Goal: Navigation & Orientation: Find specific page/section

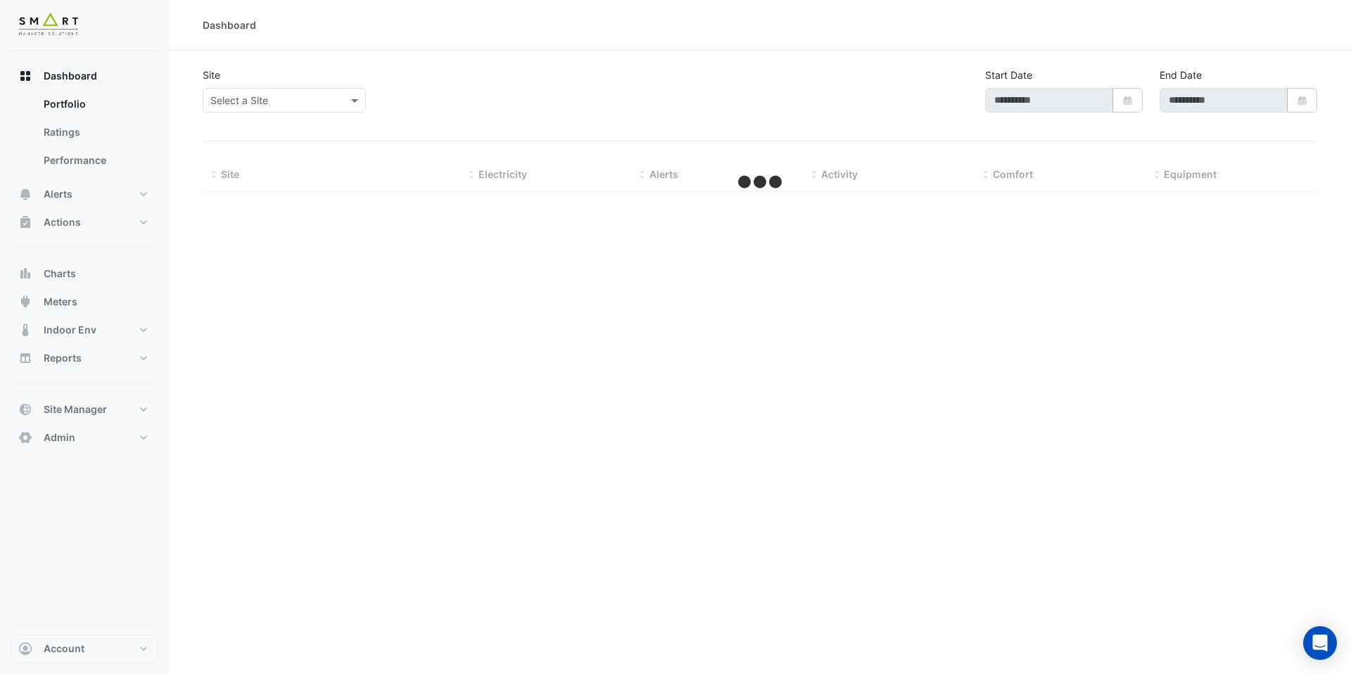
type input "**********"
select select "***"
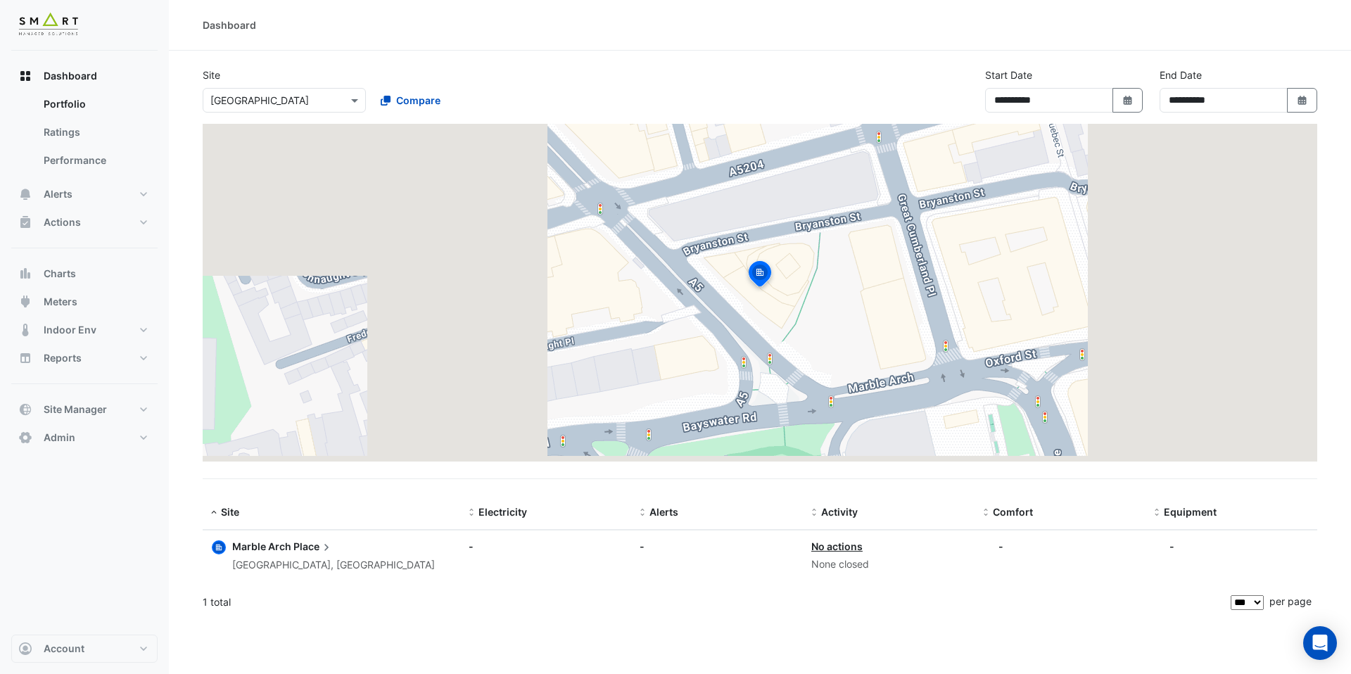
click at [328, 104] on input "text" at bounding box center [270, 101] width 120 height 15
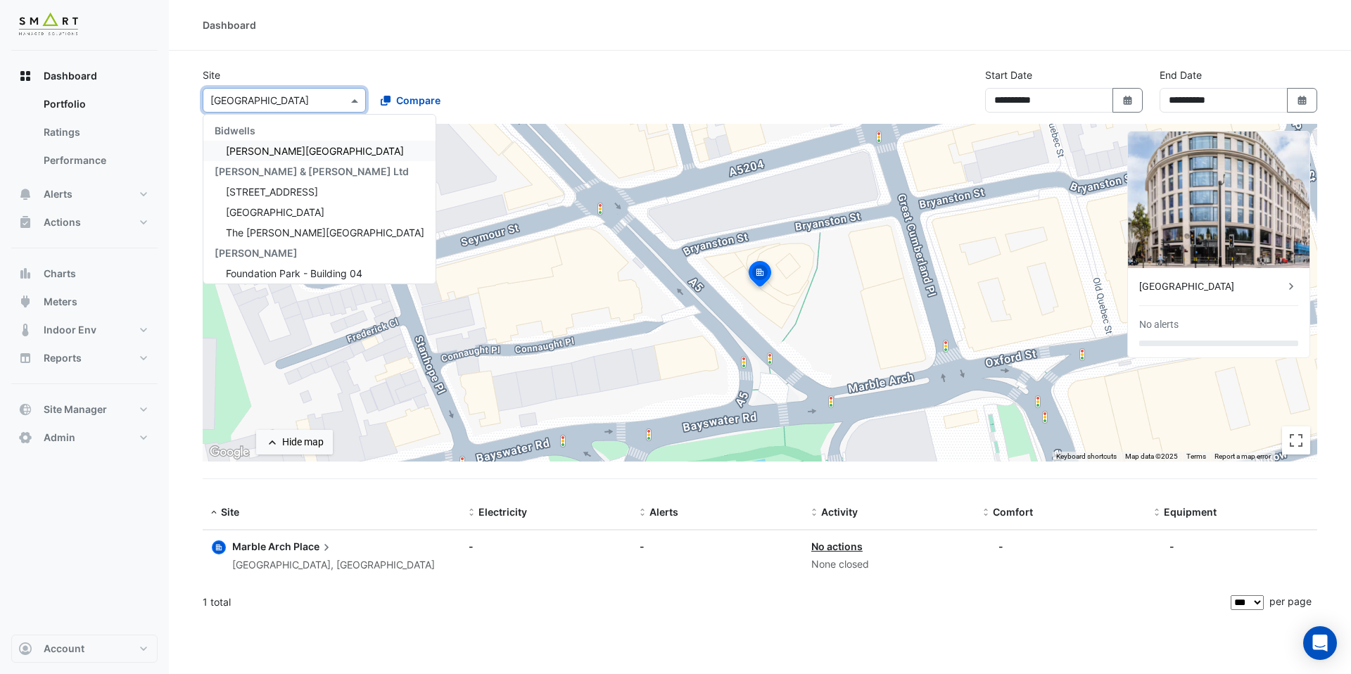
click at [300, 150] on div "[PERSON_NAME][GEOGRAPHIC_DATA]" at bounding box center [319, 151] width 232 height 20
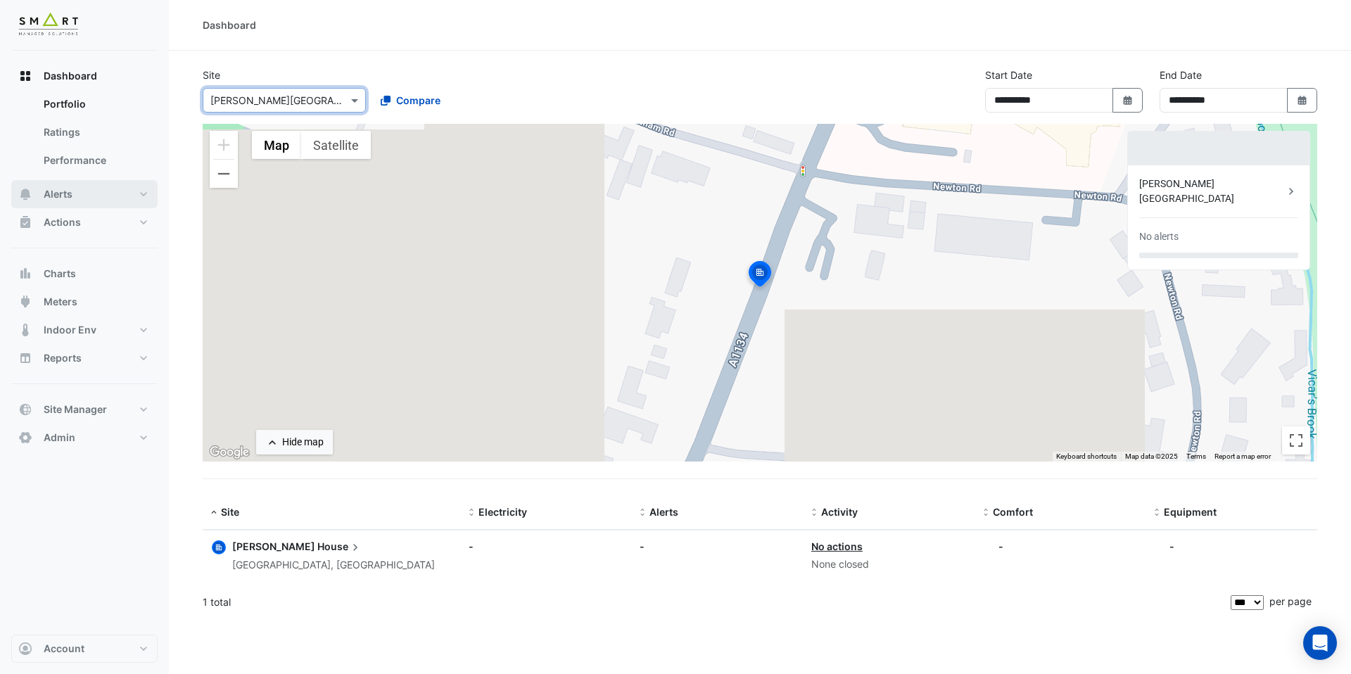
click at [89, 203] on button "Alerts" at bounding box center [84, 194] width 146 height 28
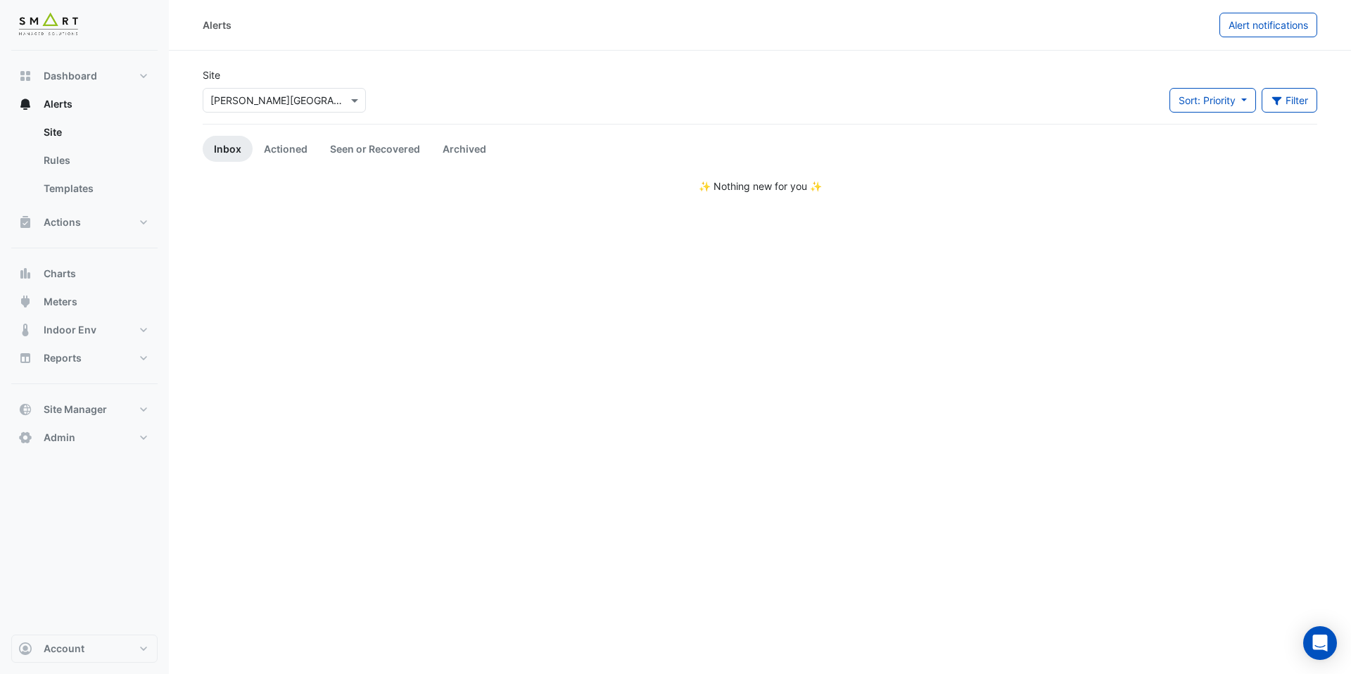
click at [251, 91] on div "× [PERSON_NAME][GEOGRAPHIC_DATA]" at bounding box center [284, 100] width 163 height 25
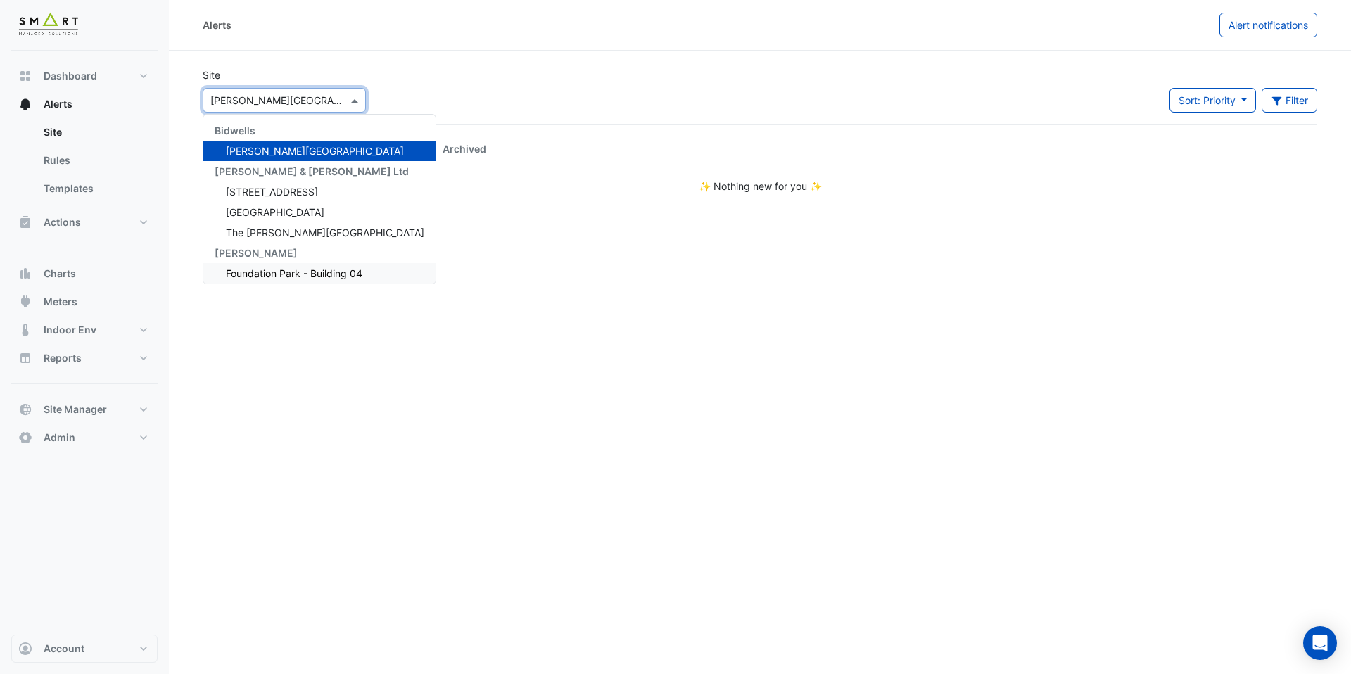
click at [286, 269] on span "Foundation Park - Building 04" at bounding box center [294, 273] width 136 height 12
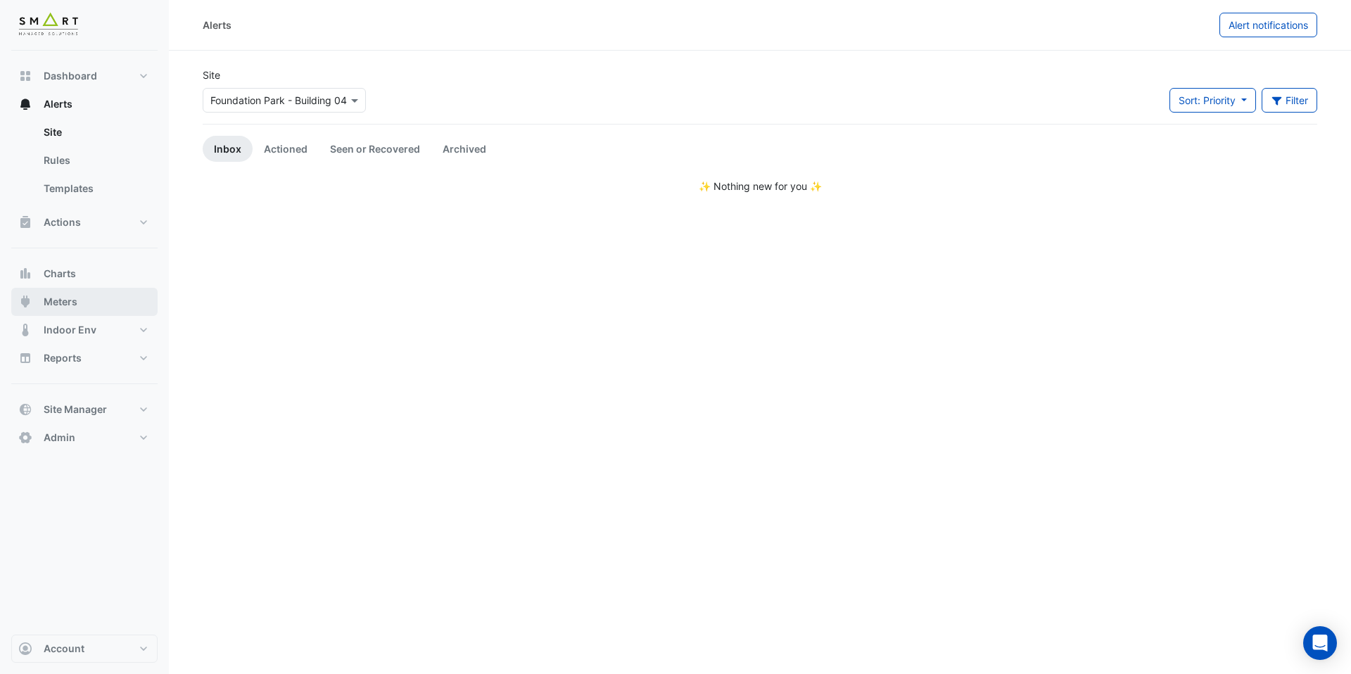
click at [76, 293] on button "Meters" at bounding box center [84, 302] width 146 height 28
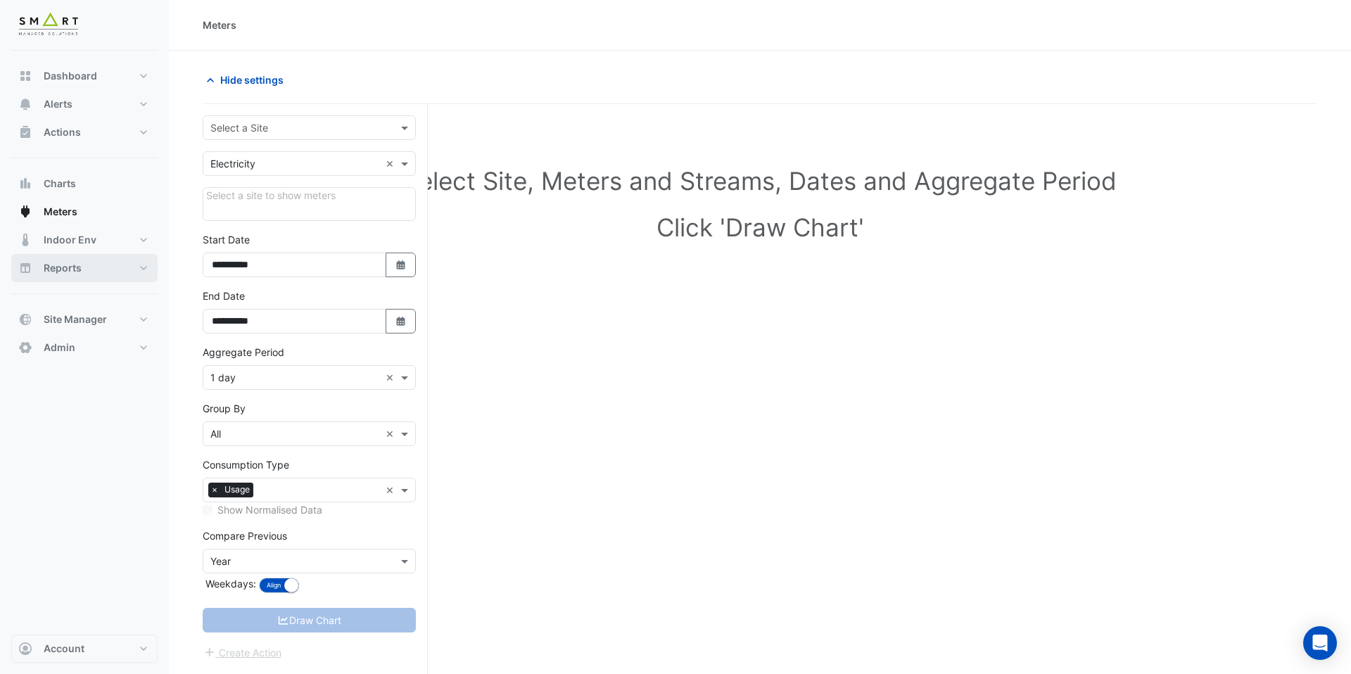
click at [77, 271] on span "Reports" at bounding box center [63, 268] width 38 height 14
select select "***"
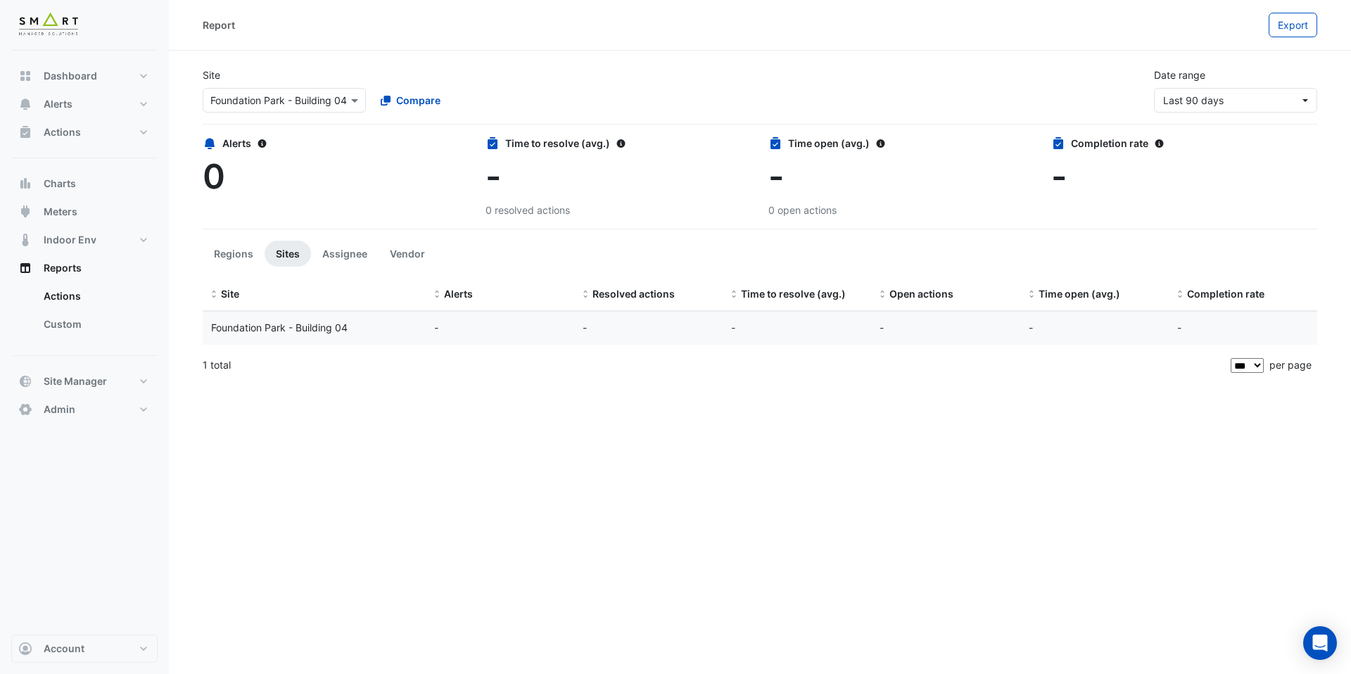
click at [77, 163] on div "Dashboard Portfolio Ratings Performance Alerts Site Rules Templates Actions Sit…" at bounding box center [84, 243] width 146 height 362
click at [77, 184] on button "Charts" at bounding box center [84, 184] width 146 height 28
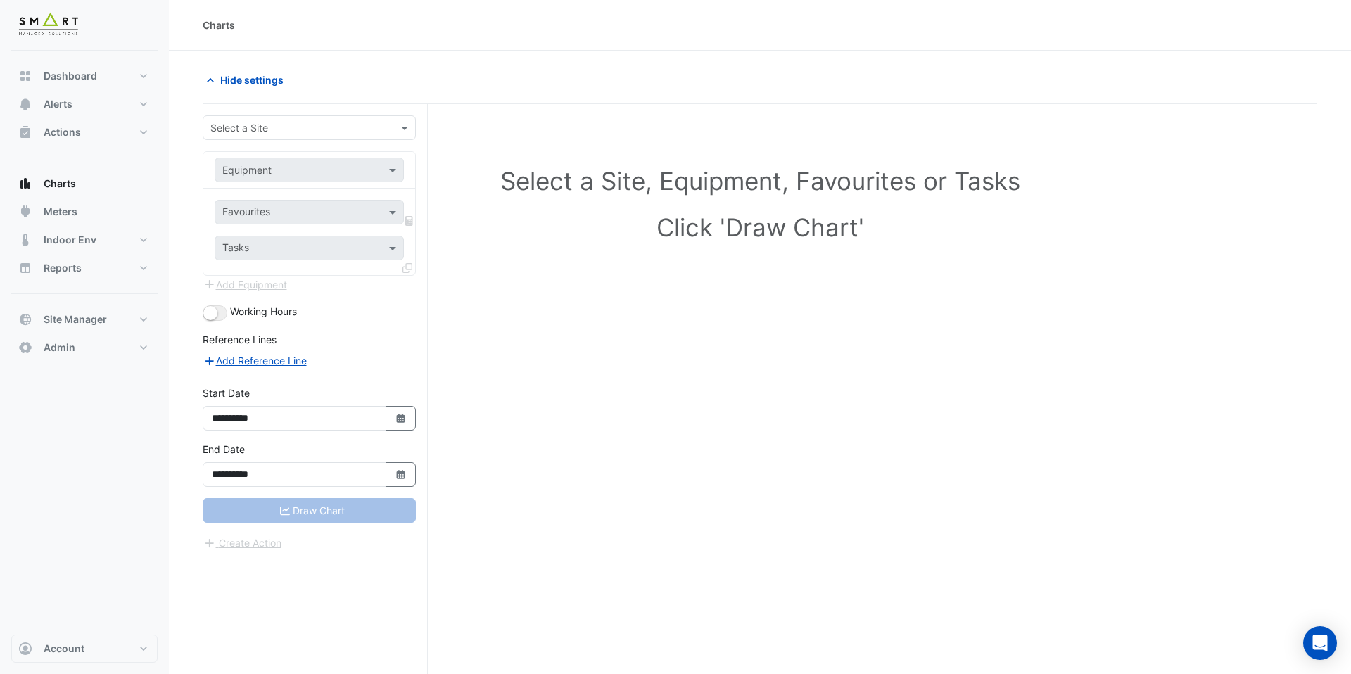
click at [319, 139] on div "Select a Site" at bounding box center [309, 127] width 213 height 25
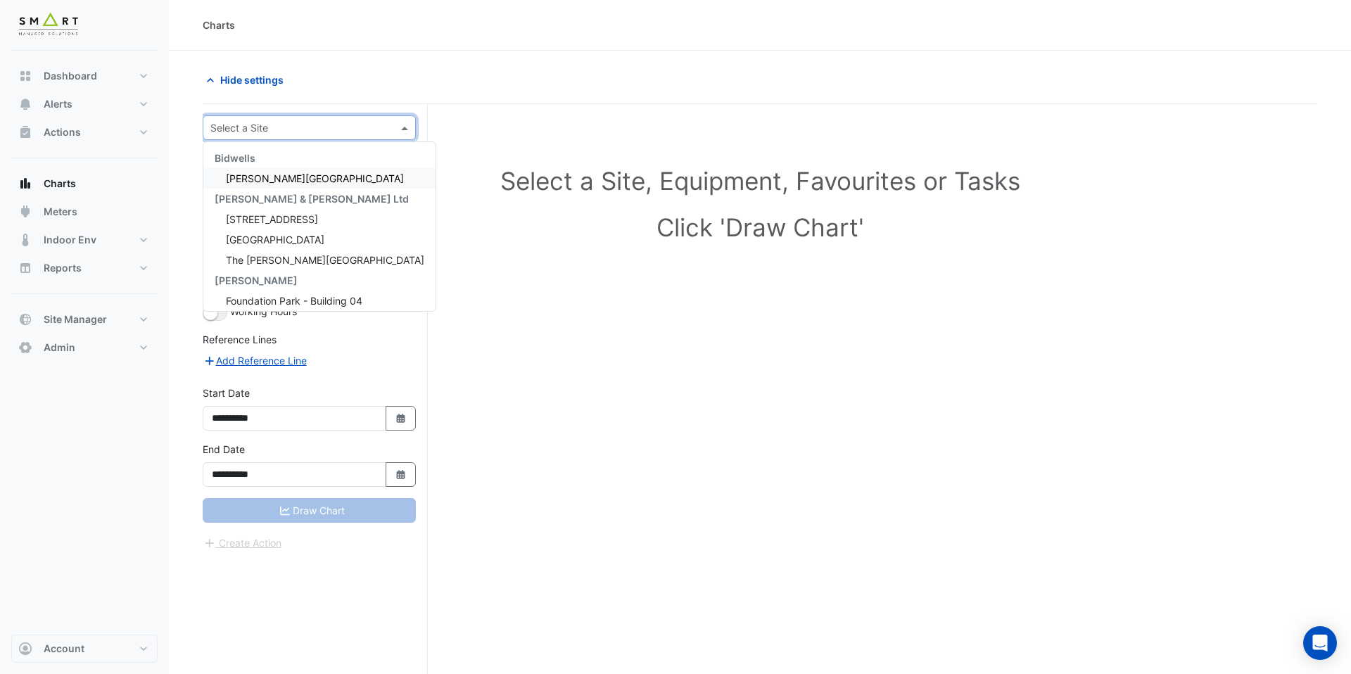
click at [317, 177] on div "[PERSON_NAME][GEOGRAPHIC_DATA]" at bounding box center [319, 178] width 232 height 20
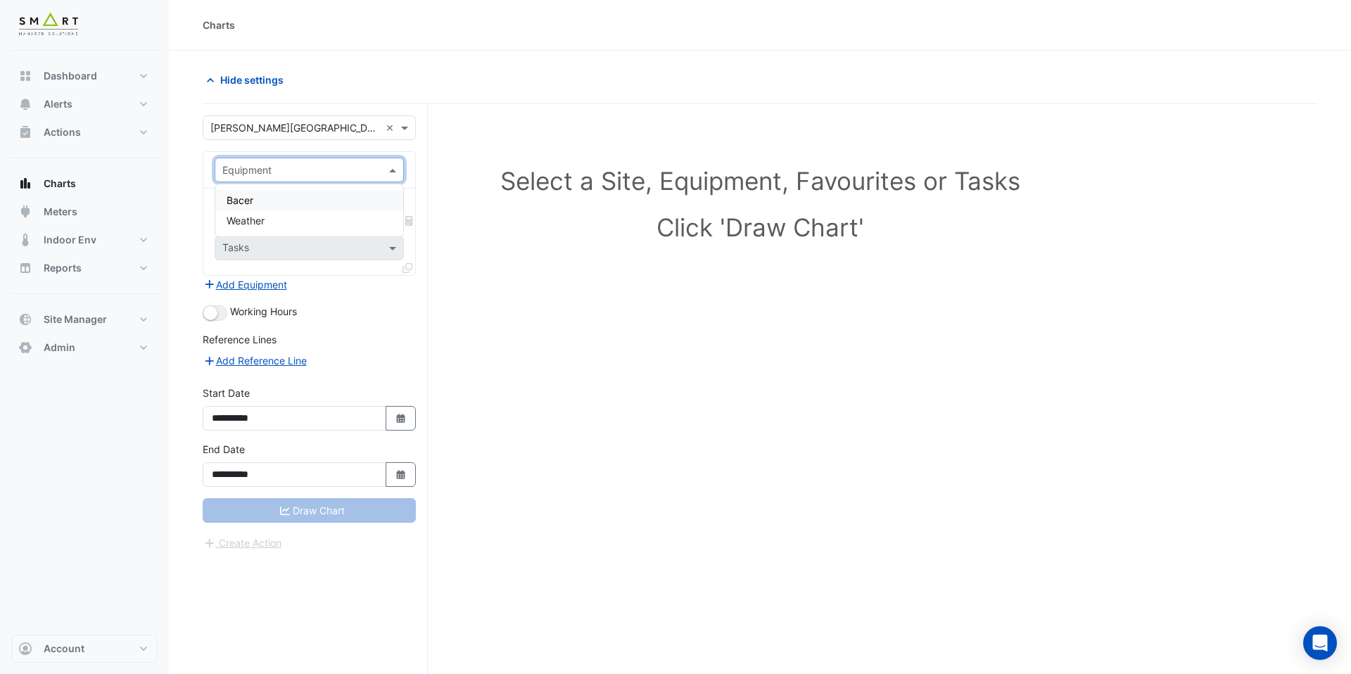
click at [317, 177] on div "Equipment" at bounding box center [297, 170] width 165 height 15
click at [309, 128] on input "text" at bounding box center [295, 128] width 170 height 15
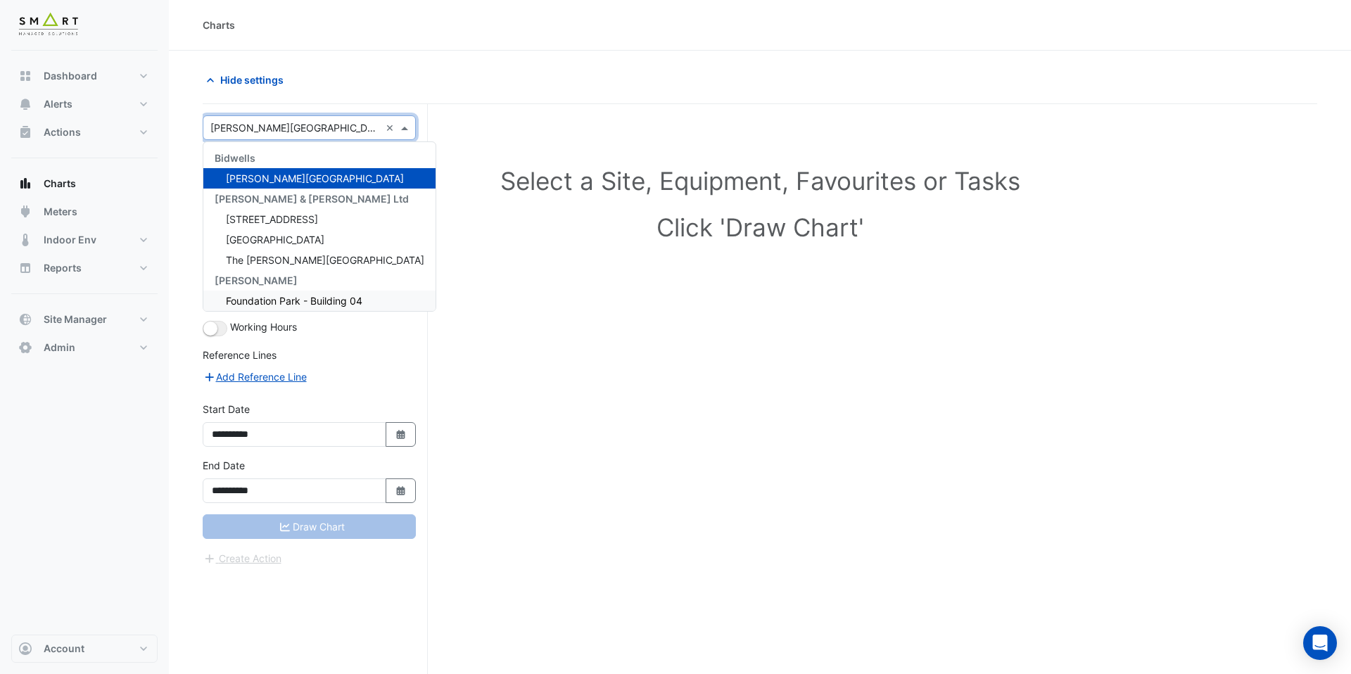
click at [289, 300] on span "Foundation Park - Building 04" at bounding box center [294, 301] width 136 height 12
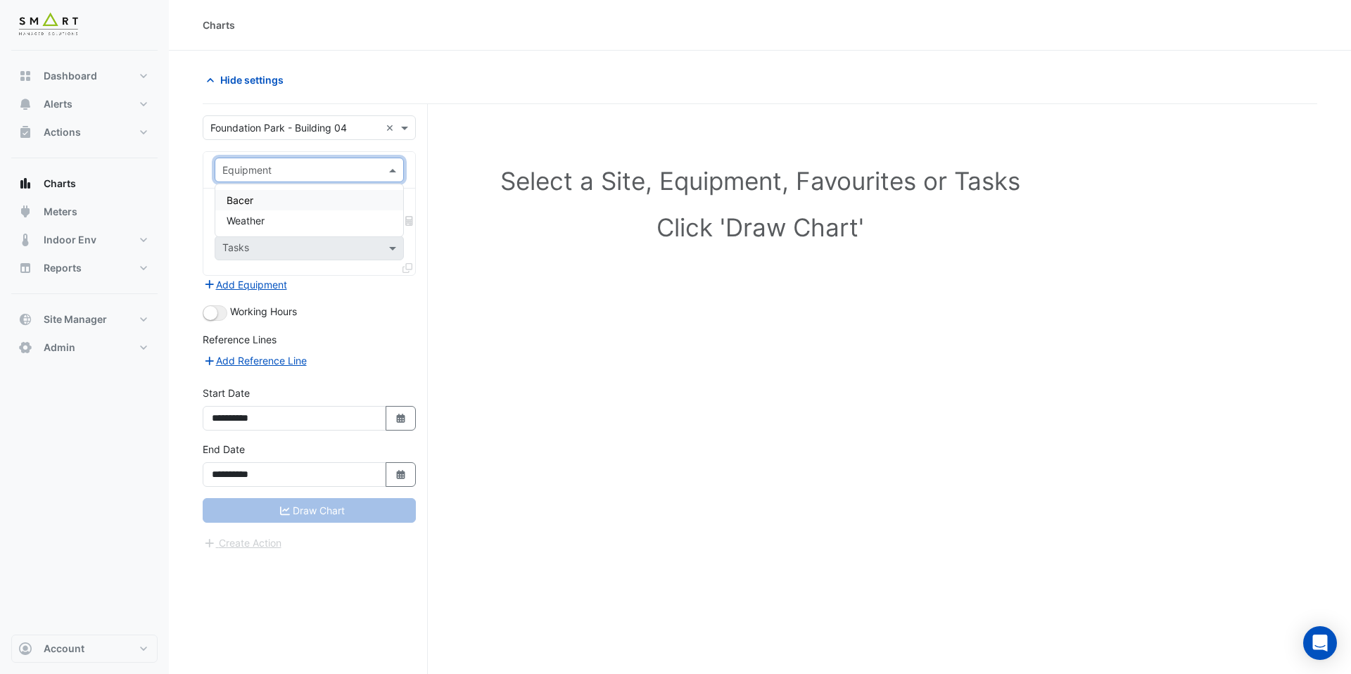
click at [322, 170] on input "text" at bounding box center [295, 170] width 146 height 15
click at [322, 169] on input "text" at bounding box center [295, 170] width 146 height 15
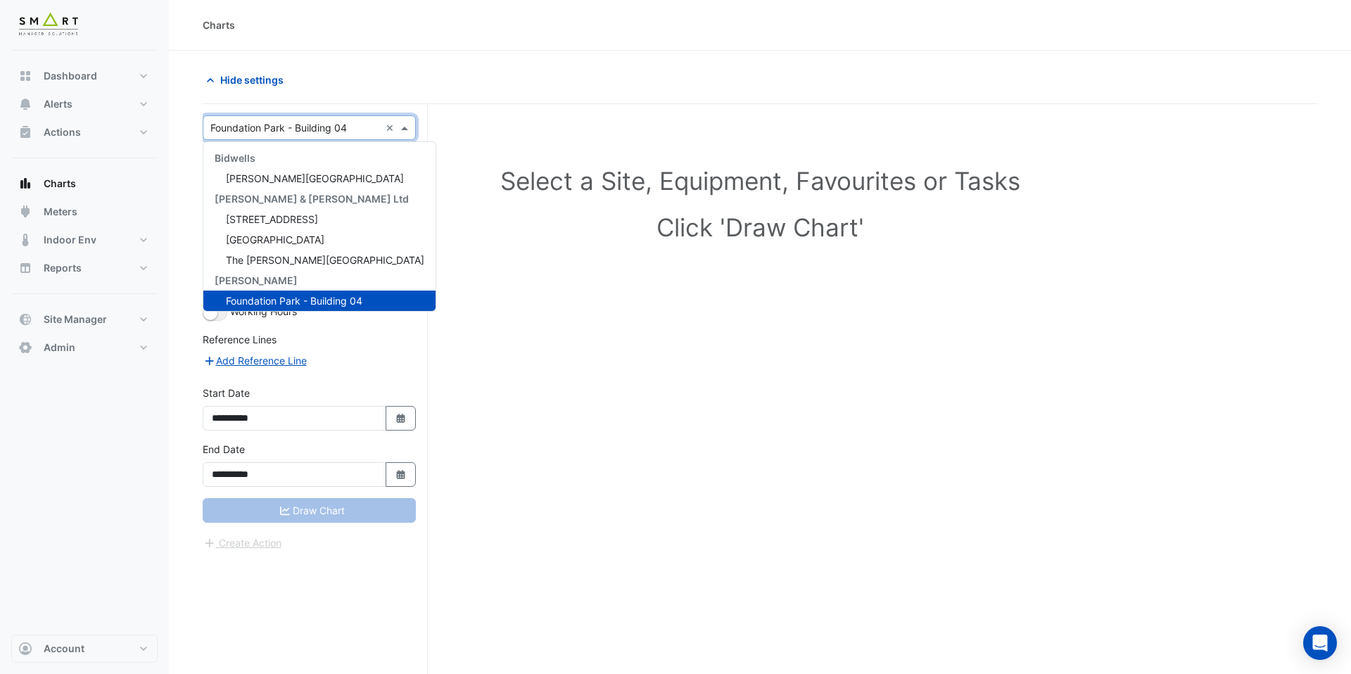
click at [323, 121] on input "text" at bounding box center [295, 128] width 170 height 15
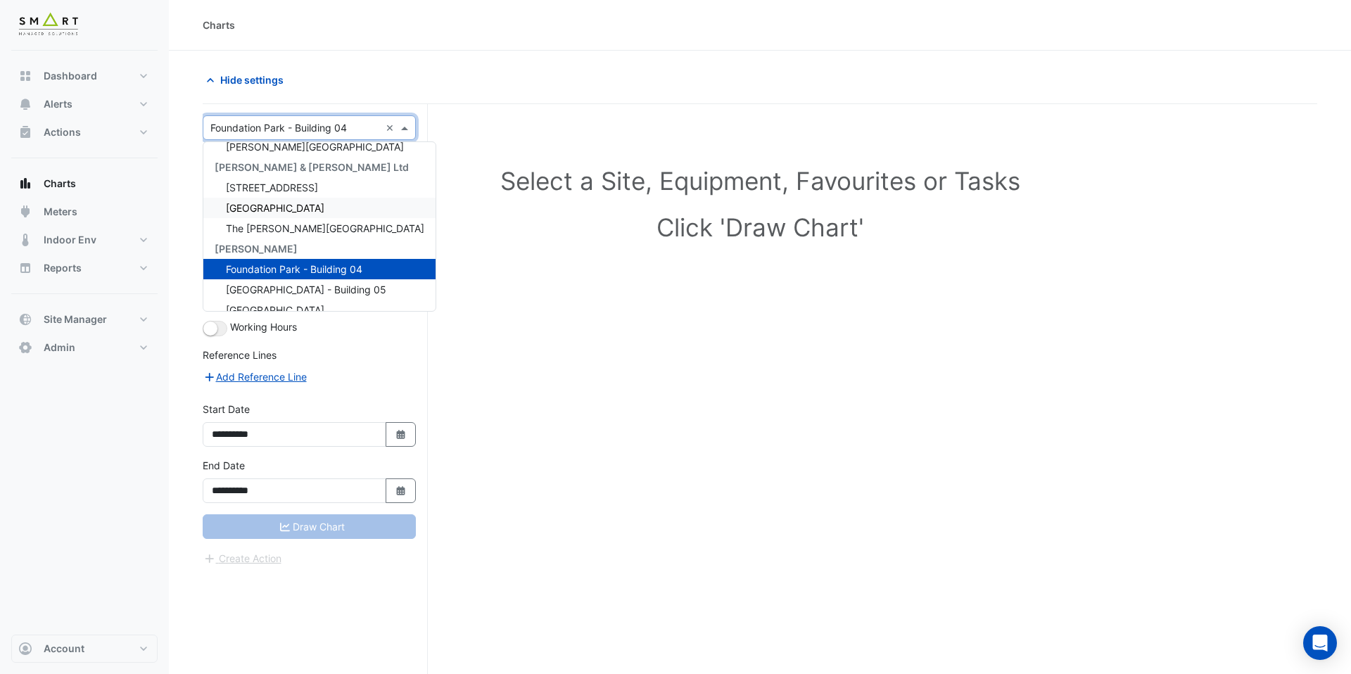
scroll to position [46, 0]
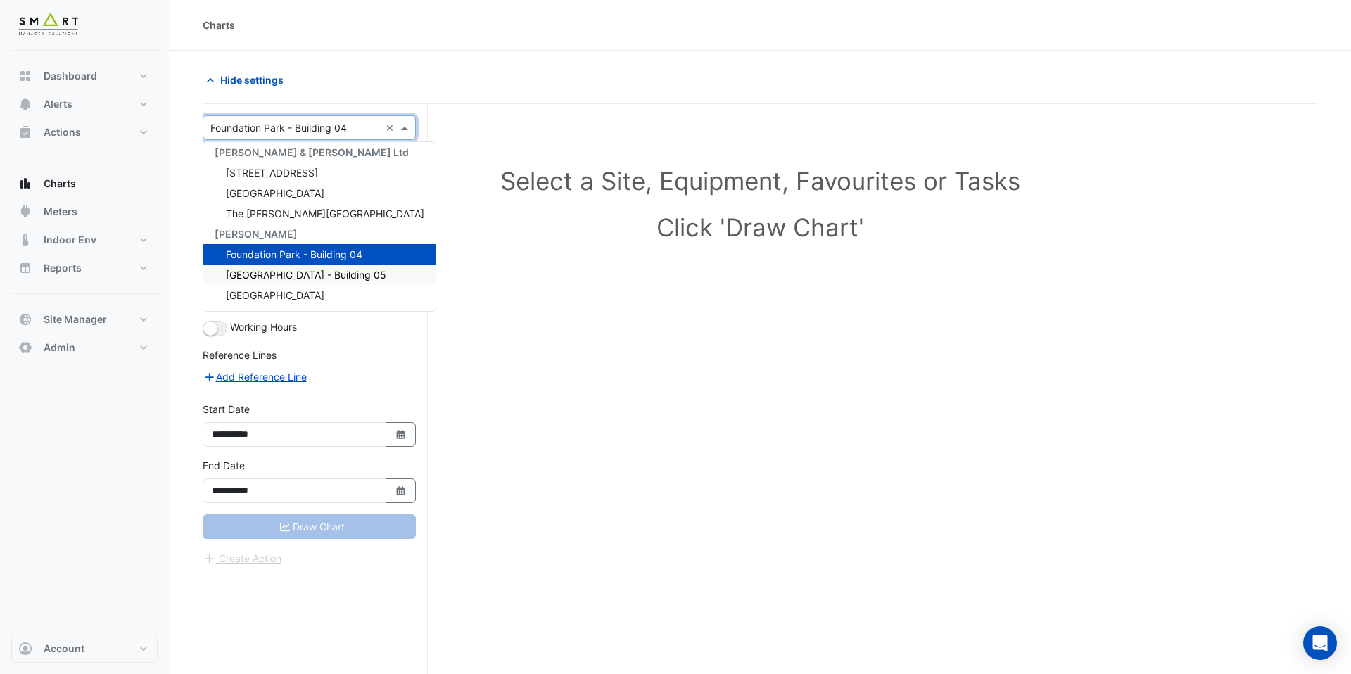
click at [301, 283] on div "[GEOGRAPHIC_DATA] - Building 05" at bounding box center [319, 275] width 232 height 20
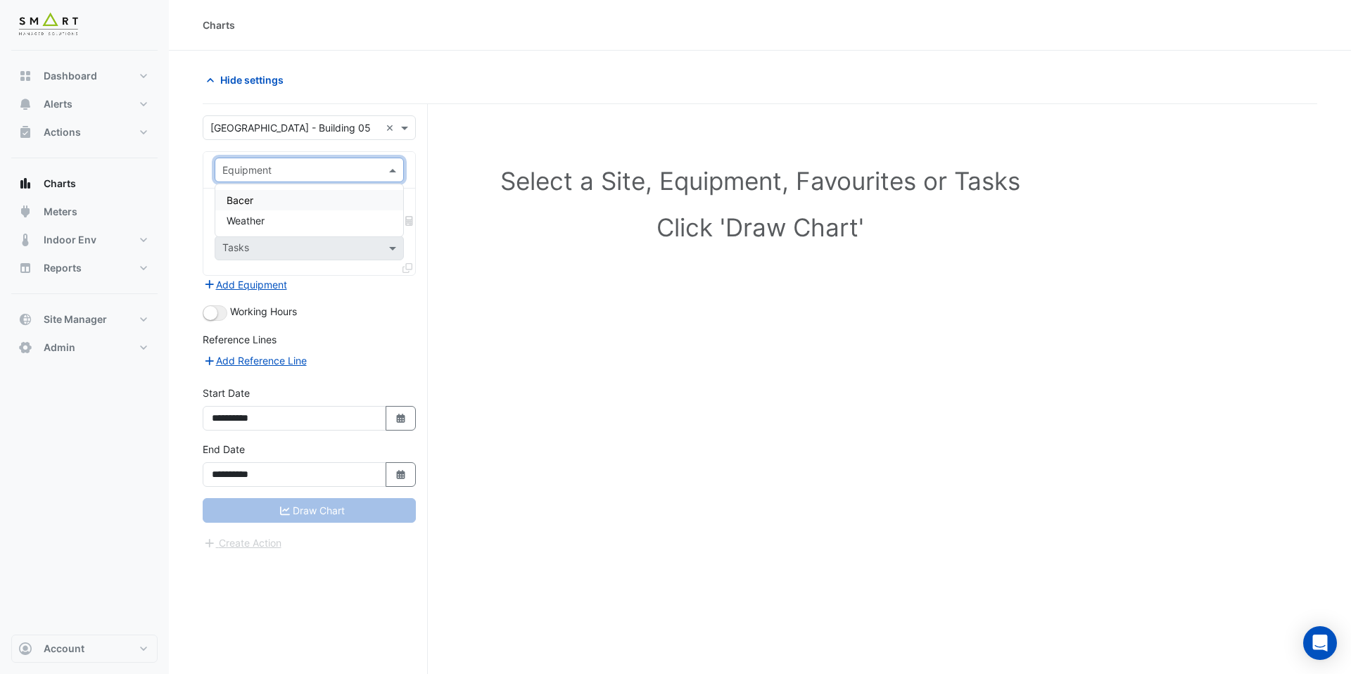
click at [304, 170] on input "text" at bounding box center [295, 170] width 146 height 15
click at [331, 128] on input "text" at bounding box center [295, 128] width 170 height 15
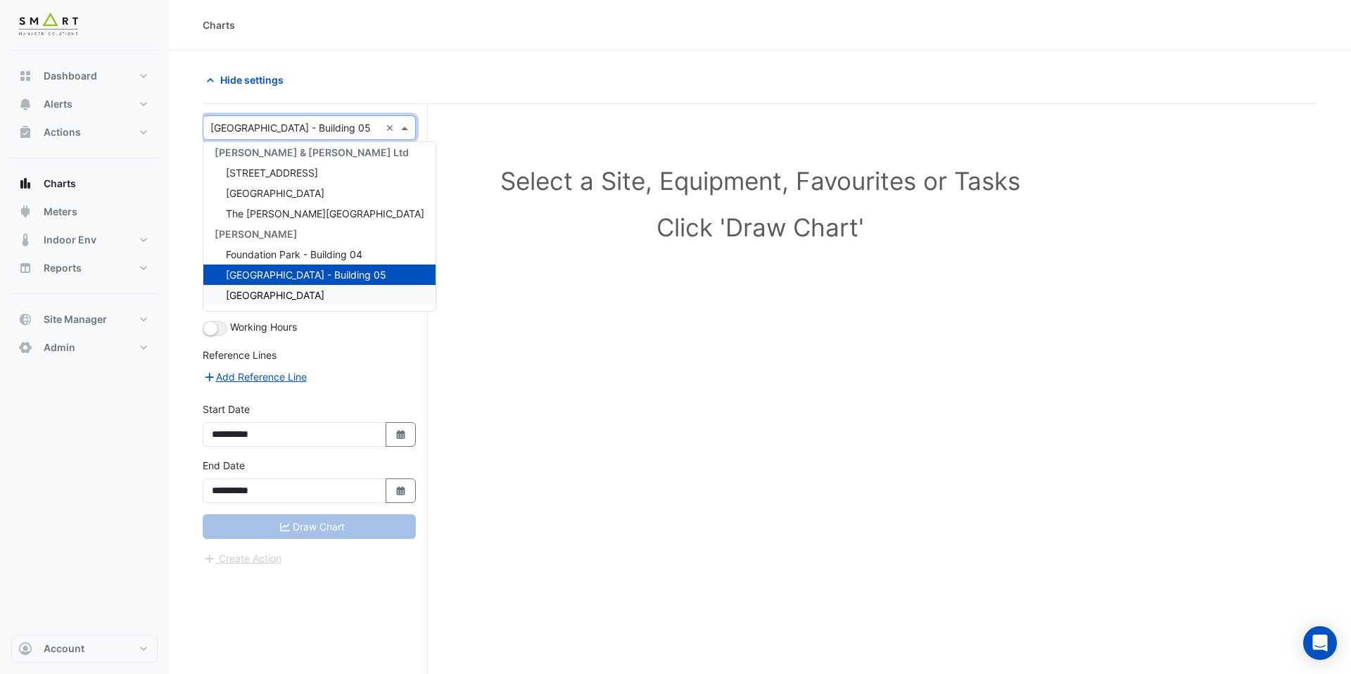
click at [298, 291] on span "[GEOGRAPHIC_DATA]" at bounding box center [275, 295] width 98 height 12
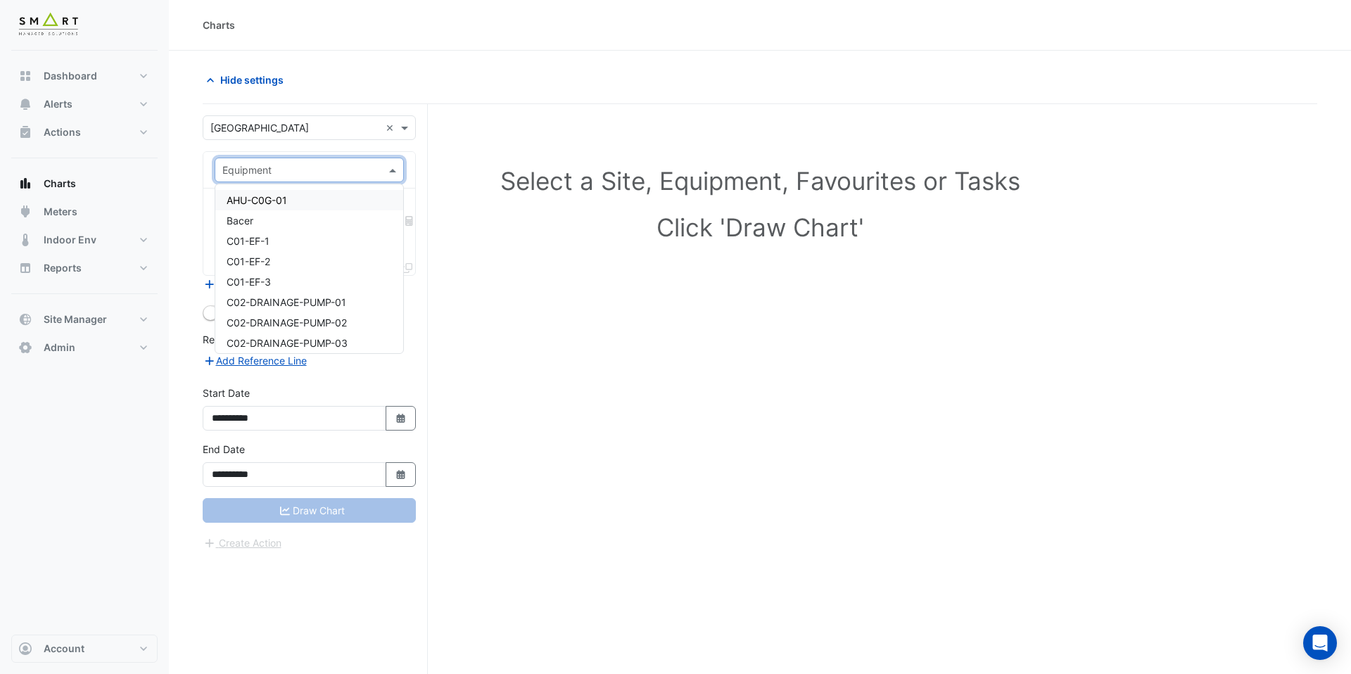
click at [319, 171] on input "text" at bounding box center [295, 170] width 146 height 15
click at [82, 113] on button "Alerts" at bounding box center [84, 104] width 146 height 28
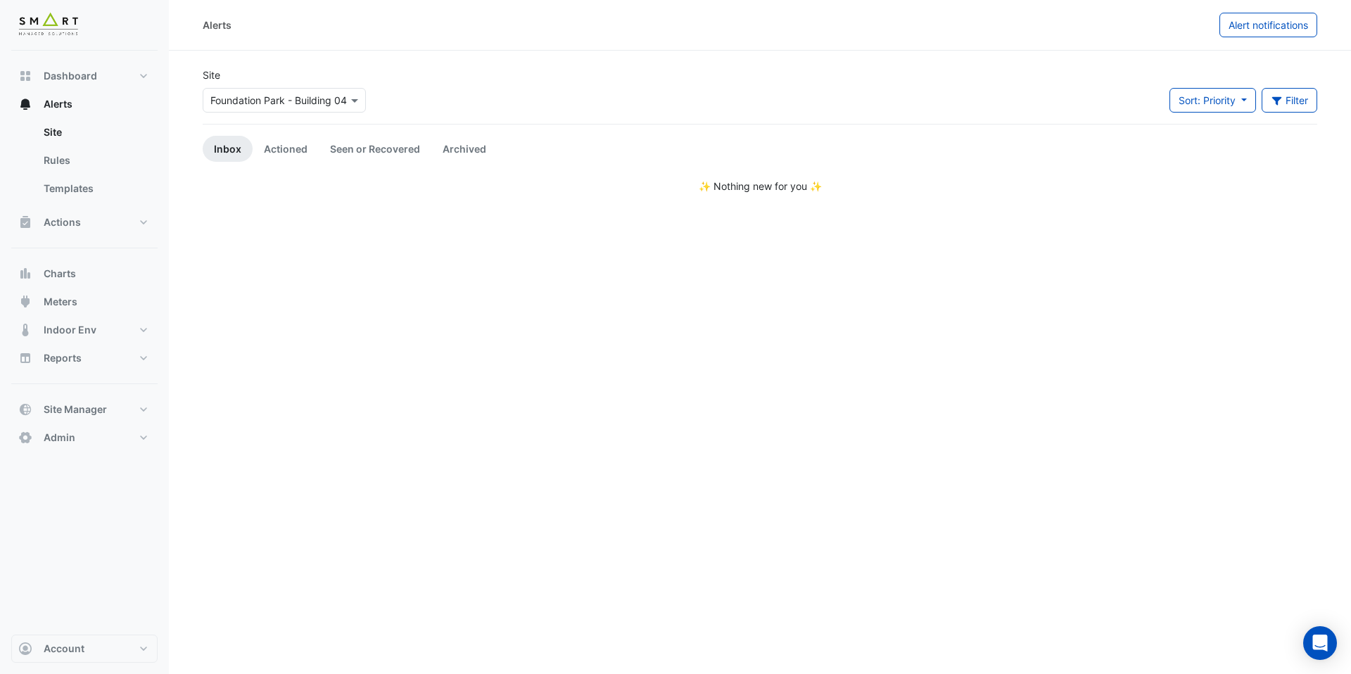
click at [281, 124] on div "Site × [GEOGRAPHIC_DATA] - Building 04 Sort: Priority Priority Updated Filter T…" at bounding box center [760, 96] width 1114 height 57
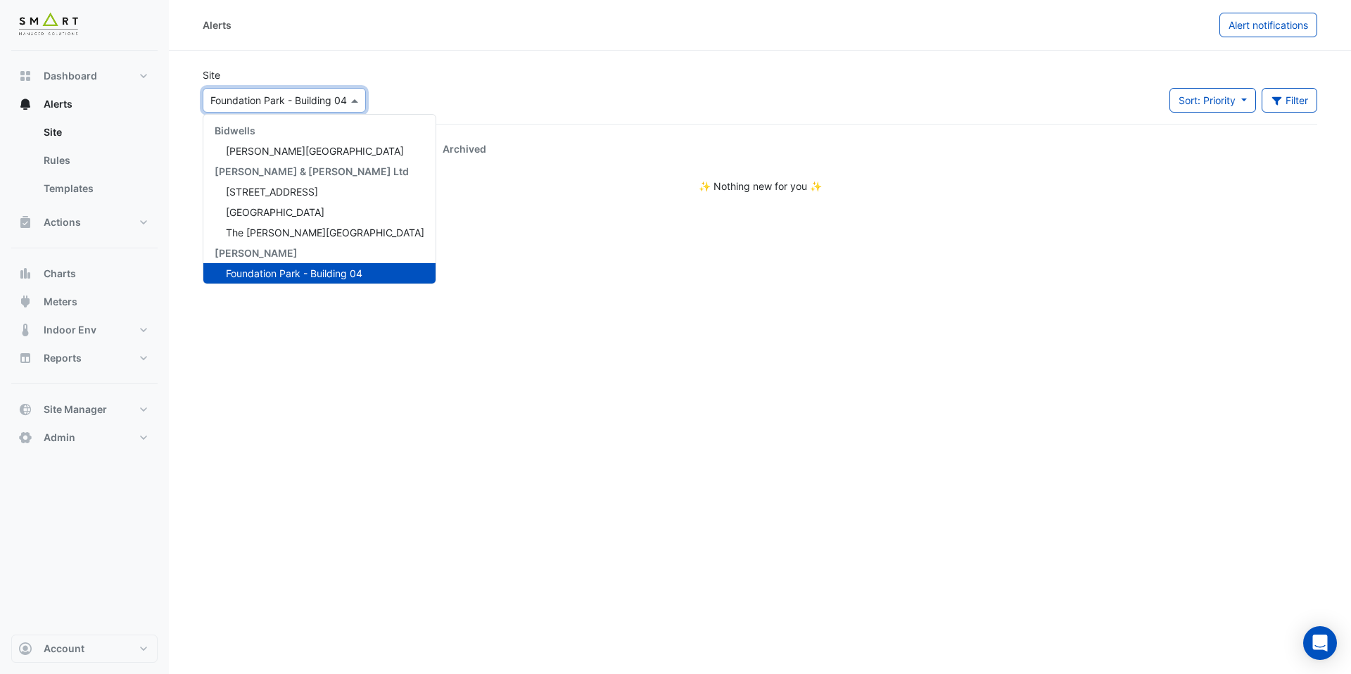
click at [293, 108] on div "× [GEOGRAPHIC_DATA] - Building 04" at bounding box center [284, 100] width 163 height 25
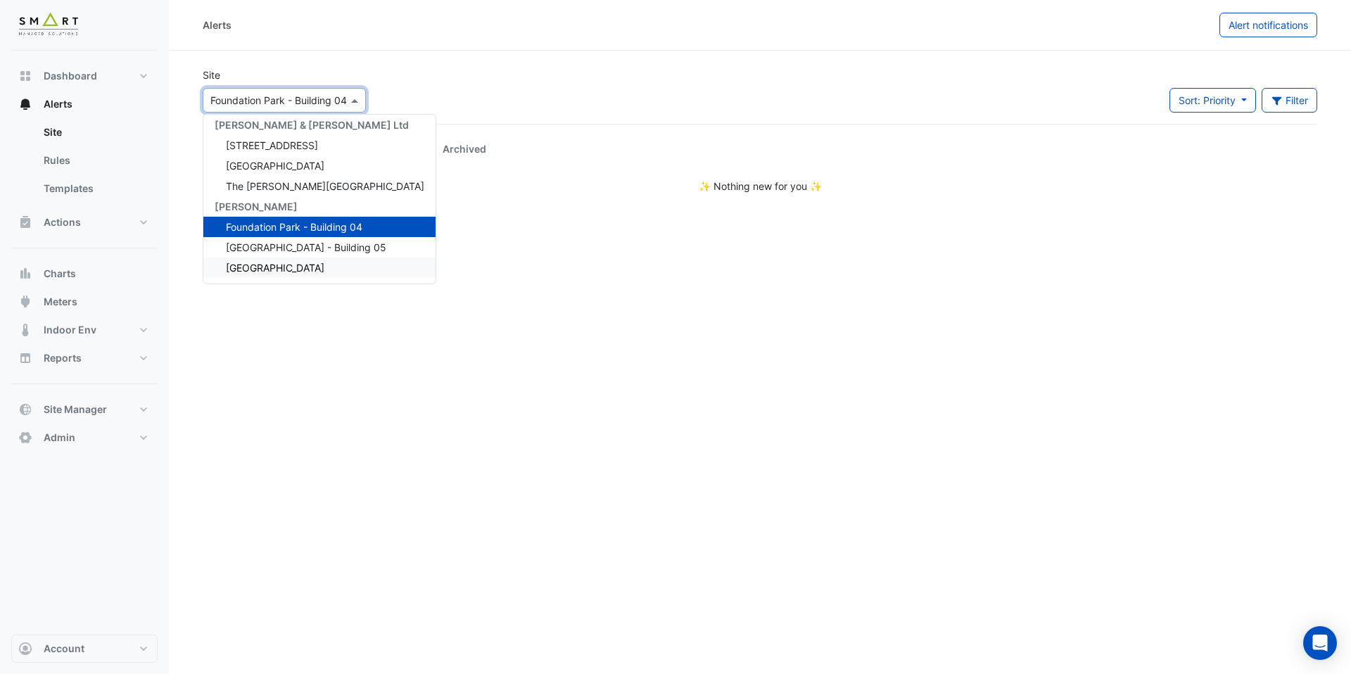
click at [286, 270] on span "[GEOGRAPHIC_DATA]" at bounding box center [275, 268] width 98 height 12
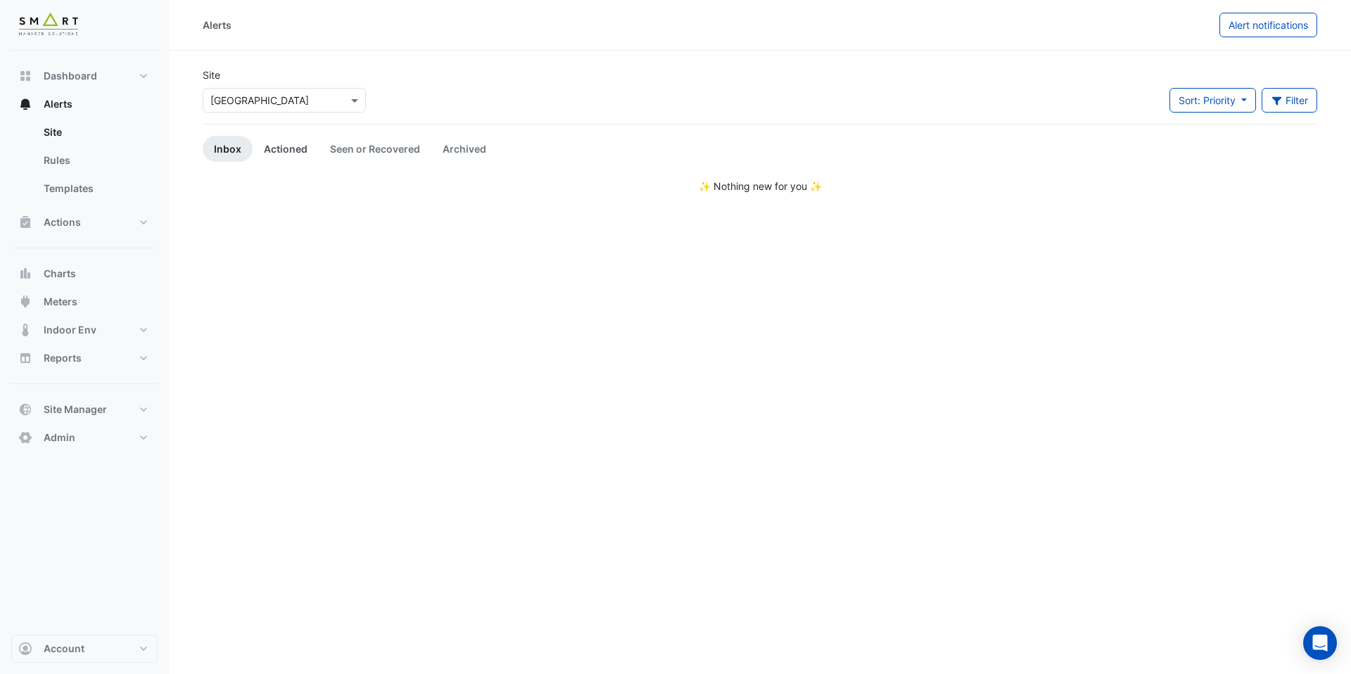
click at [308, 146] on link "Actioned" at bounding box center [286, 149] width 66 height 26
click at [355, 150] on link "Seen or Recovered" at bounding box center [375, 149] width 113 height 26
